Goal: Task Accomplishment & Management: Complete application form

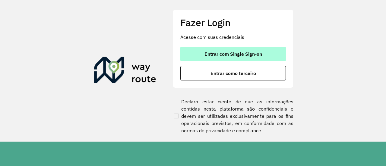
click at [234, 56] on span "Entrar com Single Sign-on" at bounding box center [234, 54] width 58 height 5
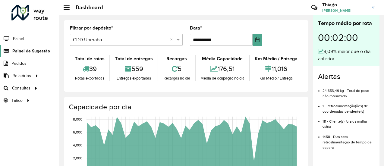
click at [35, 52] on span "Painel de Sugestão" at bounding box center [31, 51] width 38 height 6
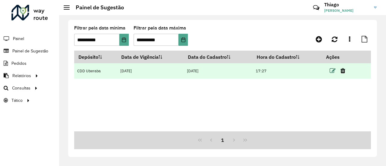
click at [333, 71] on icon at bounding box center [333, 71] width 6 height 6
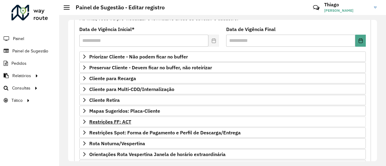
scroll to position [91, 0]
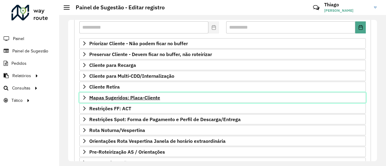
click at [111, 97] on span "Mapas Sugeridos: Placa-Cliente" at bounding box center [124, 97] width 71 height 5
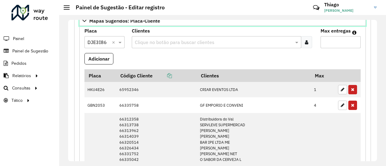
scroll to position [181, 0]
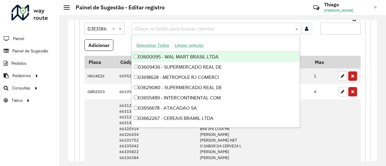
click at [189, 26] on input "text" at bounding box center [213, 28] width 161 height 7
paste input "*****"
type input "*****"
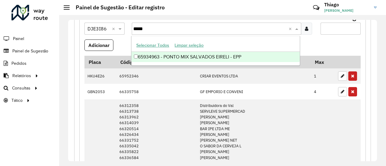
click at [194, 56] on div "65934963 - PONTO MIX SALVADOS EIRELI - EPP" at bounding box center [216, 57] width 168 height 10
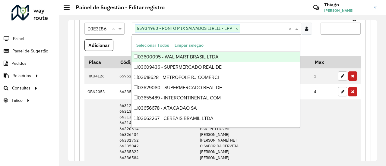
click at [333, 27] on input "Max entregas" at bounding box center [341, 29] width 40 height 12
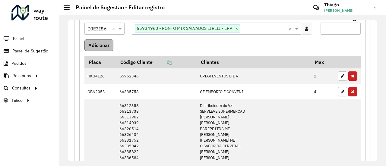
type input "*"
click at [97, 41] on button "Adicionar" at bounding box center [98, 45] width 29 height 11
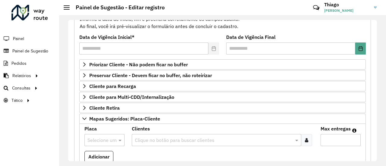
scroll to position [60, 0]
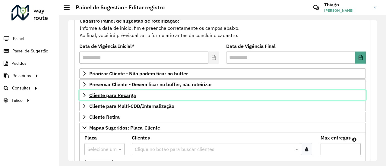
click at [107, 94] on span "Cliente para Recarga" at bounding box center [112, 95] width 47 height 5
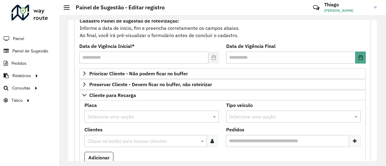
click at [106, 117] on input "text" at bounding box center [145, 116] width 116 height 7
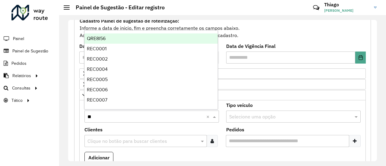
type input "***"
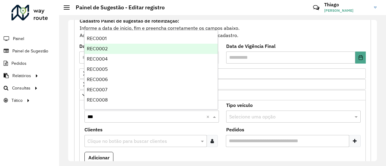
click at [110, 38] on div "REC0001" at bounding box center [150, 38] width 133 height 10
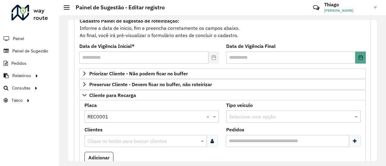
click at [102, 139] on input "text" at bounding box center [142, 141] width 113 height 7
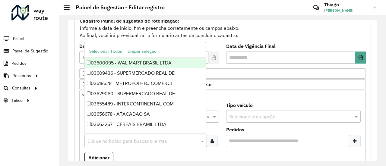
paste input "*****"
type input "*****"
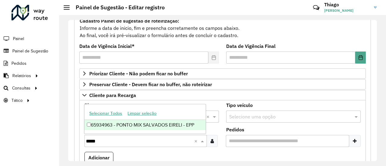
click at [113, 123] on div "65934963 - PONTO MIX SALVADOS EIRELI - EPP" at bounding box center [144, 125] width 121 height 10
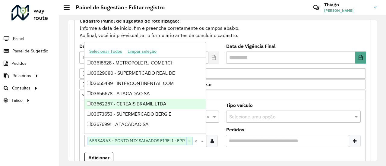
scroll to position [30, 0]
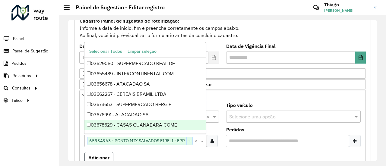
click at [95, 153] on button "Adicionar" at bounding box center [98, 157] width 29 height 11
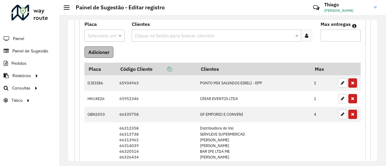
scroll to position [332, 0]
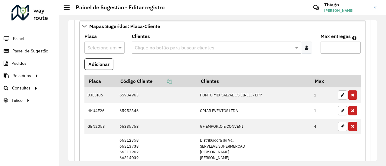
click at [91, 46] on input "text" at bounding box center [98, 47] width 22 height 7
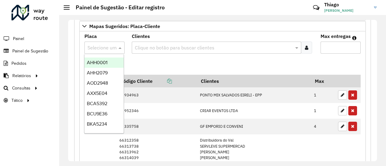
paste input "*******"
type input "*******"
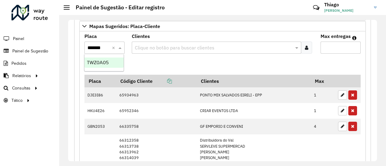
click at [101, 65] on div "TWZ0A05" at bounding box center [103, 63] width 39 height 10
click at [305, 45] on icon at bounding box center [306, 47] width 3 height 5
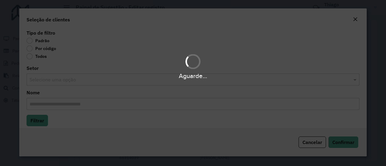
click at [33, 49] on div "Aguarde..." at bounding box center [193, 83] width 386 height 166
click at [30, 49] on div "Aguarde..." at bounding box center [193, 83] width 386 height 166
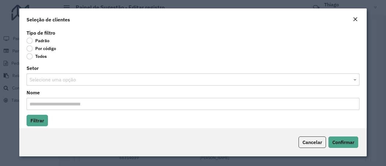
click at [30, 49] on label "Por código" at bounding box center [42, 49] width 30 height 6
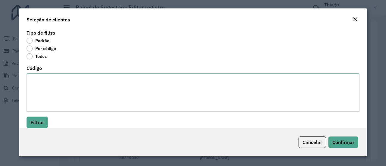
click at [35, 74] on textarea "Código" at bounding box center [193, 93] width 333 height 38
paste textarea "***** ***** ***** ***** ***** ***** ***** ***** ***** ***** ***** ***** *****"
type textarea "***** ***** ***** ***** ***** ***** ***** ***** ***** ***** ***** ***** *****"
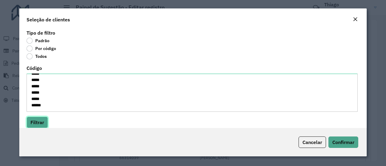
click at [41, 121] on button "Filtrar" at bounding box center [37, 122] width 21 height 11
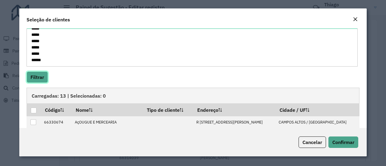
scroll to position [60, 0]
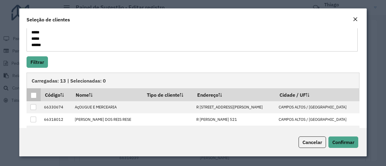
click at [35, 95] on div at bounding box center [34, 96] width 6 height 6
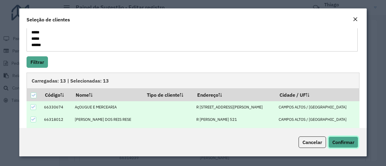
click at [347, 142] on span "Confirmar" at bounding box center [343, 142] width 22 height 6
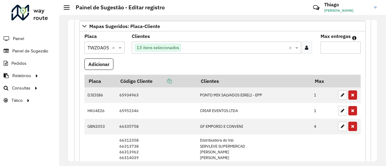
click at [326, 46] on input "Max entregas" at bounding box center [341, 48] width 40 height 12
type input "**"
click at [101, 62] on button "Adicionar" at bounding box center [98, 64] width 29 height 11
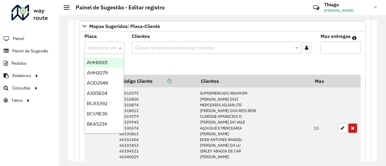
click at [97, 44] on input "text" at bounding box center [98, 47] width 22 height 7
paste input "*******"
type input "*******"
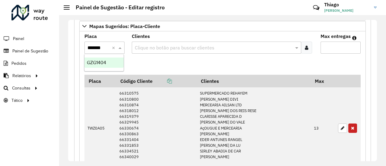
click at [100, 58] on div "GZG1404" at bounding box center [103, 63] width 39 height 10
click at [307, 45] on icon at bounding box center [306, 47] width 3 height 5
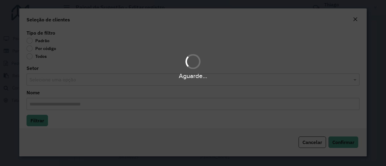
click at [31, 45] on div "Aguarde..." at bounding box center [193, 83] width 386 height 166
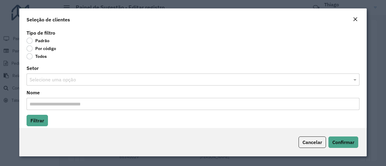
click at [30, 49] on label "Por código" at bounding box center [42, 49] width 30 height 6
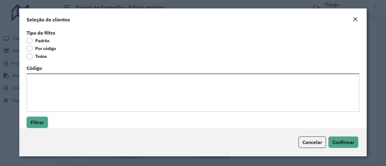
click at [41, 80] on textarea "Código" at bounding box center [193, 93] width 333 height 38
paste textarea "***** ***** ***** ***** ***** ***** ***** ***** ***** ***** ***** ***** *****"
type textarea "***** ***** ***** ***** ***** ***** ***** ***** ***** ***** ***** ***** *****"
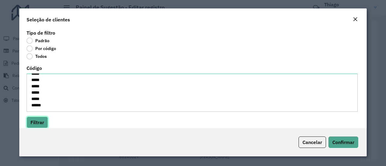
click at [39, 123] on button "Filtrar" at bounding box center [37, 122] width 21 height 11
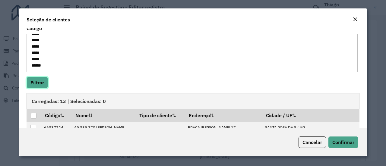
scroll to position [91, 0]
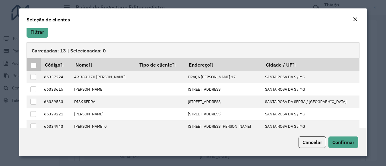
click at [34, 66] on div at bounding box center [34, 65] width 6 height 6
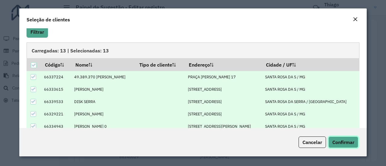
click at [345, 146] on button "Confirmar" at bounding box center [344, 142] width 30 height 11
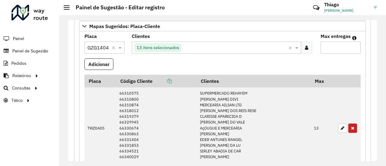
click at [331, 45] on input "Max entregas" at bounding box center [341, 48] width 40 height 12
type input "**"
click at [106, 63] on button "Adicionar" at bounding box center [98, 64] width 29 height 11
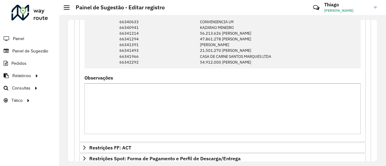
scroll to position [953, 0]
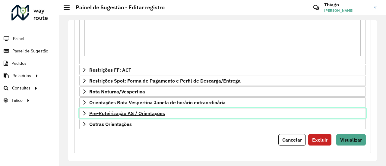
click at [130, 111] on span "Pre-Roteirização AS / Orientações" at bounding box center [127, 113] width 76 height 5
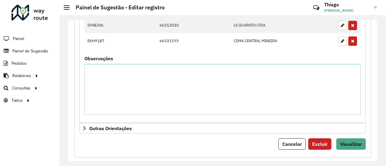
scroll to position [1138, 0]
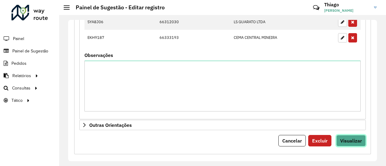
click at [352, 138] on span "Visualizar" at bounding box center [351, 141] width 22 height 6
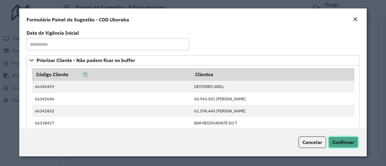
click at [339, 142] on span "Confirmar" at bounding box center [343, 142] width 22 height 6
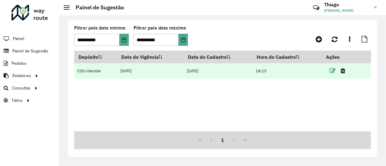
click at [332, 71] on icon at bounding box center [333, 71] width 6 height 6
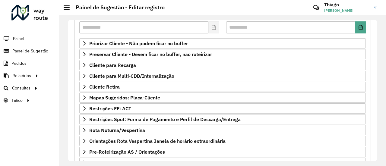
scroll to position [131, 0]
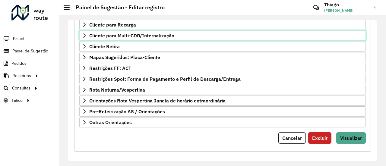
click at [104, 33] on span "Cliente para Multi-CDD/Internalização" at bounding box center [131, 35] width 85 height 5
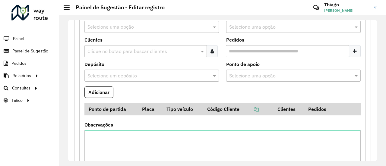
scroll to position [101, 0]
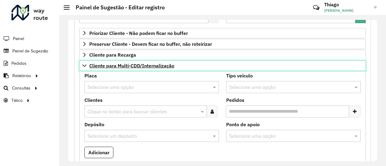
click at [99, 63] on span "Cliente para Multi-CDD/Internalização" at bounding box center [131, 65] width 85 height 5
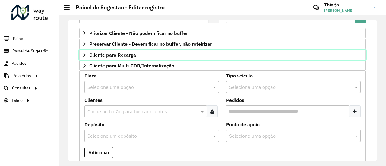
click at [101, 52] on span "Cliente para Recarga" at bounding box center [112, 54] width 47 height 5
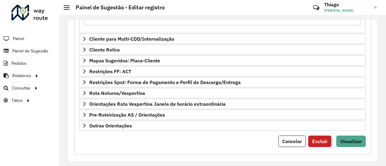
scroll to position [300, 0]
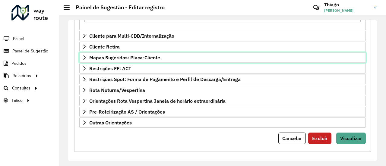
click at [110, 58] on span "Mapas Sugeridos: Placa-Cliente" at bounding box center [124, 57] width 71 height 5
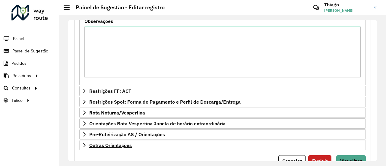
scroll to position [953, 0]
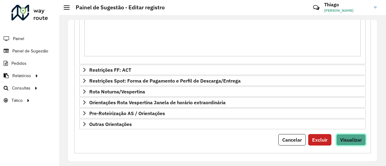
click at [350, 137] on span "Visualizar" at bounding box center [351, 140] width 22 height 6
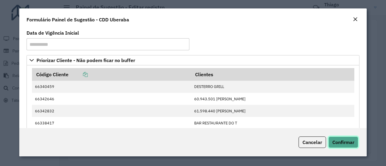
click at [344, 143] on span "Confirmar" at bounding box center [343, 142] width 22 height 6
